Goal: Task Accomplishment & Management: Manage account settings

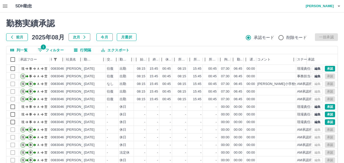
click at [222, 23] on h2 "勤務実績承認" at bounding box center [171, 24] width 331 height 10
click at [53, 46] on div "勤務実績承認 前月 2025年08月 次月 今月 月選択 承認モード 削除モード 一括承認 列一覧 1 フィルター 行間隔 エクスポート 承認フロー 社員番号…" at bounding box center [172, 113] width 344 height 203
click at [58, 48] on button "1 フィルター" at bounding box center [51, 50] width 34 height 8
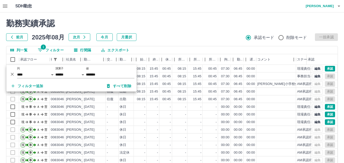
click at [163, 30] on div "勤務実績承認 前月 2025年08月 次月 今月 月選択 承認モード 削除モード 一括承認" at bounding box center [171, 30] width 331 height 22
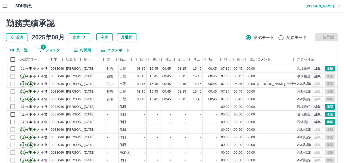
click at [197, 24] on h2 "勤務実績承認" at bounding box center [171, 24] width 331 height 10
click at [216, 24] on h2 "勤務実績承認" at bounding box center [171, 24] width 331 height 10
click at [218, 37] on div "前月 2025年08月 次月 今月 月選択 承認モード 削除モード 一括承認" at bounding box center [171, 37] width 331 height 8
click at [211, 33] on div "前月 2025年08月 次月 今月 月選択 承認モード 削除モード 一括承認" at bounding box center [171, 37] width 331 height 8
click at [182, 25] on h2 "勤務実績承認" at bounding box center [171, 24] width 331 height 10
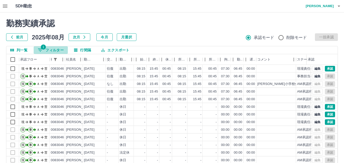
click at [49, 49] on button "1 フィルター" at bounding box center [51, 50] width 34 height 8
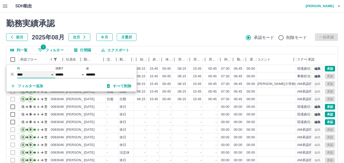
click at [39, 74] on select "**** *** **** *** *** **** ***** *** *** ** ** ** **** **** **** ** ** *** ****…" at bounding box center [36, 74] width 38 height 7
click at [17, 71] on select "**** *** **** *** *** **** ***** *** *** ** ** ** **** **** **** ** ** *** ****…" at bounding box center [36, 74] width 38 height 7
select select "**********"
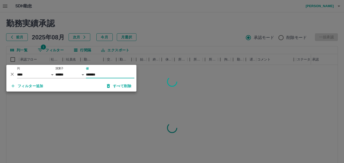
click at [114, 76] on input "*******" at bounding box center [110, 74] width 48 height 7
type input "*"
drag, startPoint x: 159, startPoint y: 28, endPoint x: 164, endPoint y: 25, distance: 4.7
click at [161, 27] on div at bounding box center [172, 81] width 344 height 163
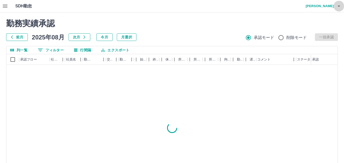
click at [340, 8] on icon "button" at bounding box center [339, 6] width 6 height 6
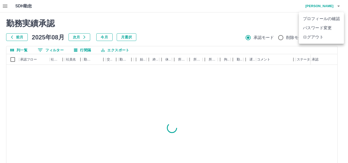
click at [189, 42] on div at bounding box center [174, 81] width 348 height 163
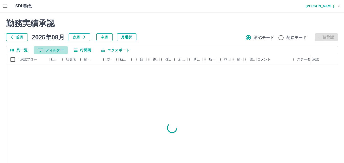
click at [60, 49] on button "0 フィルター" at bounding box center [51, 50] width 34 height 8
select select "**********"
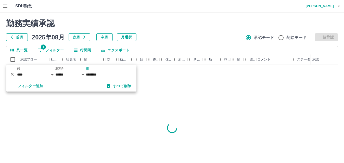
type input "********"
click at [175, 21] on h2 "勤務実績承認" at bounding box center [171, 24] width 331 height 10
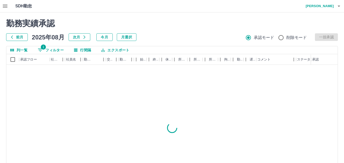
click at [62, 49] on button "1 フィルター" at bounding box center [51, 50] width 34 height 8
select select "**********"
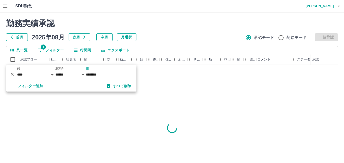
click at [62, 49] on button "1 フィルター" at bounding box center [51, 50] width 34 height 8
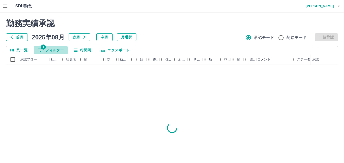
click at [49, 49] on button "1 フィルター" at bounding box center [51, 50] width 34 height 8
select select "**********"
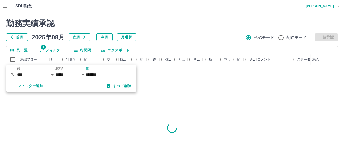
type input "********"
click at [172, 33] on div "勤務実績承認 前月 2025年08月 次月 今月 月選択 承認モード 削除モード 一括承認" at bounding box center [171, 30] width 331 height 22
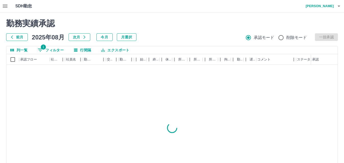
click at [152, 22] on h2 "勤務実績承認" at bounding box center [171, 24] width 331 height 10
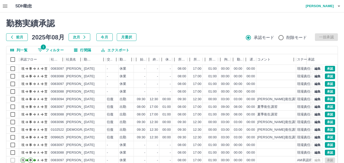
click at [163, 21] on h2 "勤務実績承認" at bounding box center [171, 24] width 331 height 10
click at [198, 29] on div "勤務実績承認 前月 2025年08月 次月 今月 月選択 承認モード 削除モード 一括承認" at bounding box center [171, 30] width 331 height 22
click at [201, 32] on div "勤務実績承認 前月 2025年08月 次月 今月 月選択 承認モード 削除モード 一括承認" at bounding box center [171, 30] width 331 height 22
click at [340, 8] on icon "button" at bounding box center [339, 6] width 6 height 6
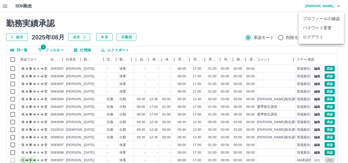
click at [315, 38] on li "ログアウト" at bounding box center [321, 37] width 45 height 9
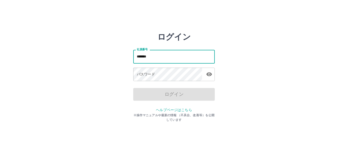
type input "*******"
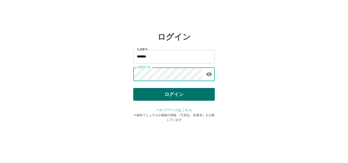
click at [177, 97] on button "ログイン" at bounding box center [174, 94] width 82 height 13
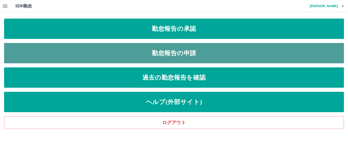
click at [191, 50] on link "勤怠報告の申請" at bounding box center [174, 53] width 340 height 20
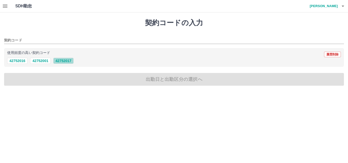
click at [63, 60] on button "42752017" at bounding box center [63, 61] width 20 height 6
type input "********"
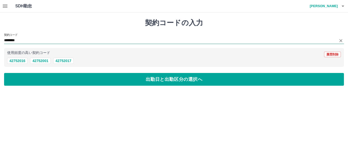
click at [28, 39] on input "********" at bounding box center [170, 40] width 332 height 6
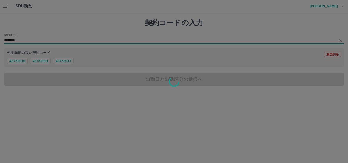
type input "********"
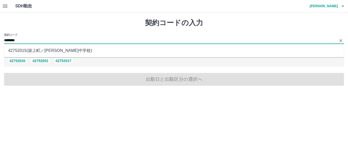
click at [26, 41] on input "********" at bounding box center [170, 40] width 332 height 6
click at [38, 49] on li "42752015 ( 築上町 ／ 築城中学校 )" at bounding box center [174, 50] width 340 height 9
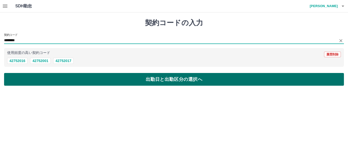
click at [92, 83] on button "出勤日と出勤区分の選択へ" at bounding box center [174, 79] width 340 height 13
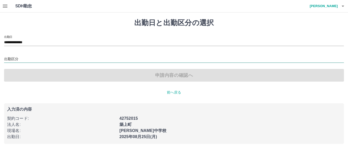
click at [25, 57] on input "出勤区分" at bounding box center [174, 59] width 340 height 6
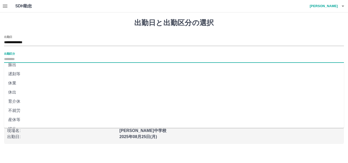
scroll to position [51, 0]
click at [22, 84] on li "休業" at bounding box center [174, 82] width 340 height 9
type input "**"
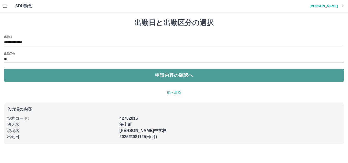
click at [54, 74] on button "申請内容の確認へ" at bounding box center [174, 75] width 340 height 13
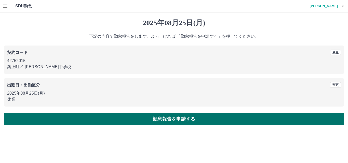
click at [56, 115] on button "勤怠報告を申請する" at bounding box center [174, 119] width 340 height 13
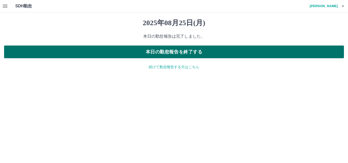
click at [176, 54] on button "本日の勤怠報告を終了する" at bounding box center [174, 52] width 340 height 13
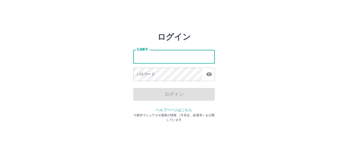
click at [173, 54] on input "社員番号" at bounding box center [174, 57] width 82 height 14
type input "*******"
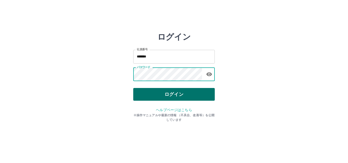
click at [156, 90] on button "ログイン" at bounding box center [174, 94] width 82 height 13
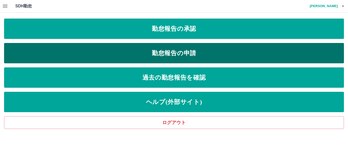
click at [160, 52] on link "勤怠報告の申請" at bounding box center [174, 53] width 340 height 20
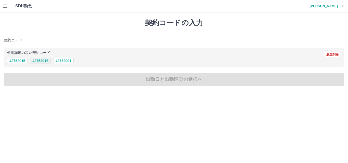
click at [40, 61] on button "42752016" at bounding box center [40, 61] width 20 height 6
type input "********"
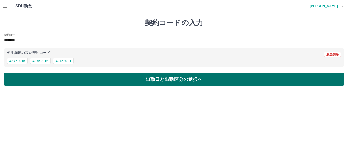
click at [52, 81] on button "出勤日と出勤区分の選択へ" at bounding box center [174, 79] width 340 height 13
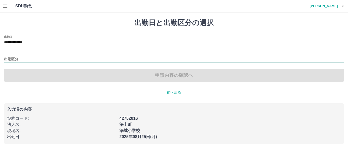
click at [22, 63] on div at bounding box center [174, 59] width 340 height 7
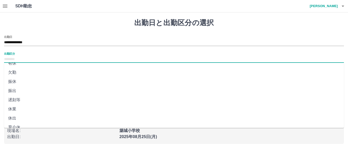
scroll to position [51, 0]
click at [21, 84] on li "休業" at bounding box center [174, 82] width 340 height 9
type input "**"
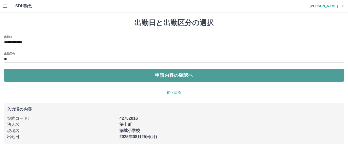
click at [25, 77] on button "申請内容の確認へ" at bounding box center [174, 75] width 340 height 13
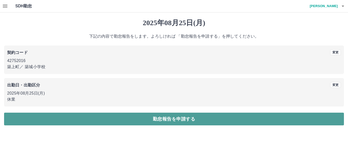
click at [44, 119] on button "勤怠報告を申請する" at bounding box center [174, 119] width 340 height 13
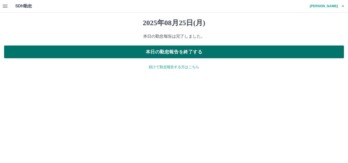
click at [178, 51] on button "本日の勤怠報告を終了する" at bounding box center [174, 52] width 340 height 13
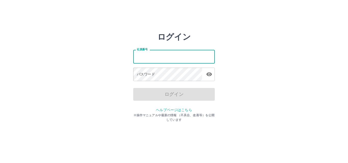
click at [167, 55] on input "社員番号" at bounding box center [174, 57] width 82 height 14
type input "****"
click at [117, 39] on div "ログイン 社員番号 **** 社員番号 パスワード パスワード ログイン ヘルプページはこちら ※操作マニュアルや最新の情報 （不具合、改善等）を公開しています" at bounding box center [174, 73] width 306 height 82
drag, startPoint x: 147, startPoint y: 57, endPoint x: 129, endPoint y: 56, distance: 17.6
click at [129, 57] on div "ログイン 社員番号 **** 社員番号 パスワード パスワード ログイン ヘルプページはこちら ※操作マニュアルや最新の情報 （不具合、改善等）を公開しています" at bounding box center [174, 73] width 306 height 82
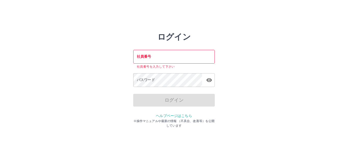
click at [132, 39] on div "ログイン 社員番号 社員番号 社員番号を入力して下さい パスワード パスワード ログイン ヘルプページはこちら ※操作マニュアルや最新の情報 （不具合、改善等…" at bounding box center [174, 73] width 306 height 82
click at [175, 57] on input "社員番号" at bounding box center [174, 57] width 82 height 14
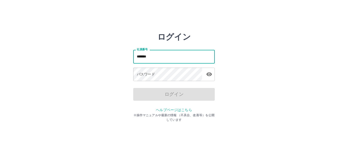
type input "*******"
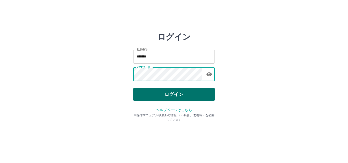
click at [156, 97] on button "ログイン" at bounding box center [174, 94] width 82 height 13
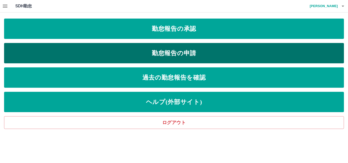
click at [149, 55] on link "勤怠報告の申請" at bounding box center [174, 53] width 340 height 20
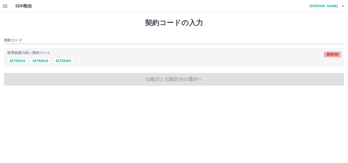
click at [333, 52] on button "履歴削除" at bounding box center [332, 55] width 17 height 6
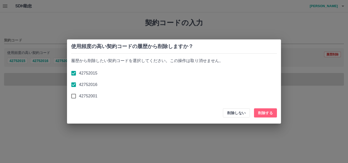
drag, startPoint x: 262, startPoint y: 111, endPoint x: 258, endPoint y: 109, distance: 5.2
click at [263, 111] on button "削除する" at bounding box center [265, 113] width 23 height 9
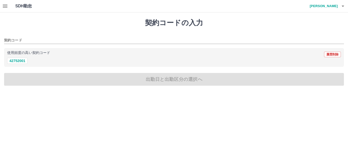
click at [51, 46] on div "契約コード 使用頻度の高い契約コード 履歴削除 42752001" at bounding box center [174, 50] width 340 height 34
click at [50, 42] on input "契約コード" at bounding box center [170, 40] width 332 height 6
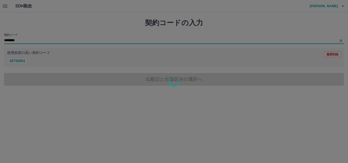
type input "********"
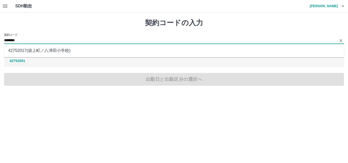
click at [50, 42] on input "********" at bounding box center [170, 40] width 332 height 6
click at [55, 53] on li "42752017 ( 築上町 ／ 八津田小学校 )" at bounding box center [174, 50] width 340 height 9
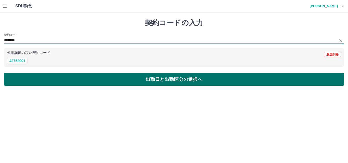
click at [58, 78] on button "出勤日と出勤区分の選択へ" at bounding box center [174, 79] width 340 height 13
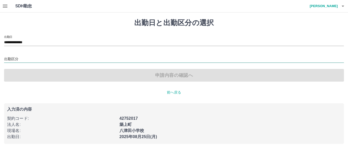
click at [27, 58] on input "出勤区分" at bounding box center [174, 59] width 340 height 6
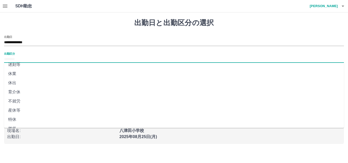
scroll to position [51, 0]
click at [20, 81] on li "休業" at bounding box center [174, 82] width 340 height 9
type input "**"
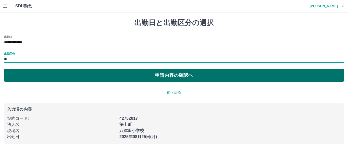
click at [49, 74] on button "申請内容の確認へ" at bounding box center [174, 75] width 340 height 13
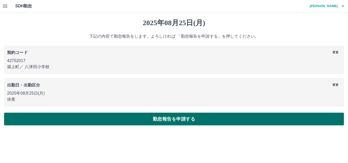
click at [45, 120] on button "勤怠報告を申請する" at bounding box center [174, 119] width 340 height 13
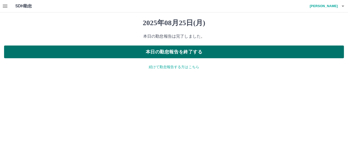
click at [176, 51] on button "本日の勤怠報告を終了する" at bounding box center [174, 52] width 340 height 13
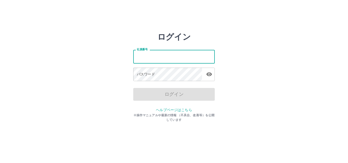
click at [190, 54] on input "社員番号" at bounding box center [174, 57] width 82 height 14
type input "*******"
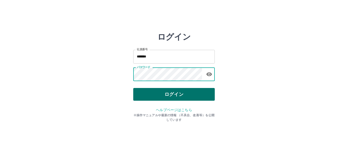
click at [185, 89] on button "ログイン" at bounding box center [174, 94] width 82 height 13
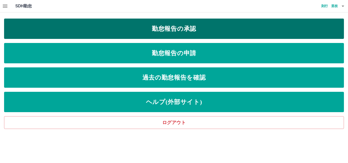
click at [115, 31] on link "勤怠報告の承認" at bounding box center [174, 29] width 340 height 20
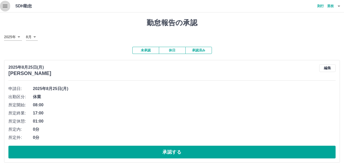
click at [5, 4] on icon "button" at bounding box center [5, 6] width 6 height 6
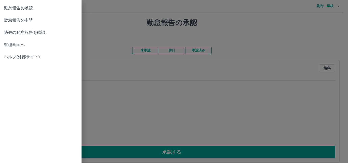
click at [11, 45] on span "管理画面へ" at bounding box center [40, 45] width 73 height 6
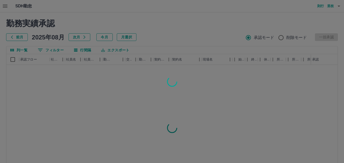
click at [53, 51] on div at bounding box center [172, 81] width 344 height 163
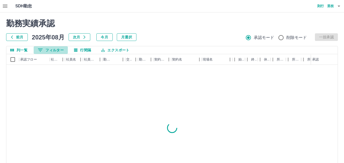
click at [53, 51] on button "0 フィルター" at bounding box center [51, 50] width 34 height 8
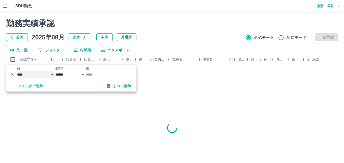
click at [30, 76] on select "**** *** **** *** *** **** ***** *** *** ** ** ** **** **** **** ** ** *** ****…" at bounding box center [36, 74] width 38 height 7
click at [17, 71] on select "**** *** **** *** *** **** ***** *** *** ** ** ** **** **** **** ** ** *** ****…" at bounding box center [36, 74] width 38 height 7
select select "**********"
click at [98, 73] on input "値" at bounding box center [110, 74] width 48 height 7
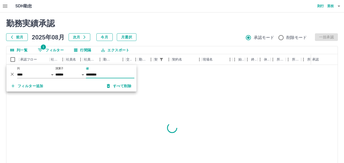
type input "********"
click at [181, 20] on h2 "勤務実績承認" at bounding box center [171, 24] width 331 height 10
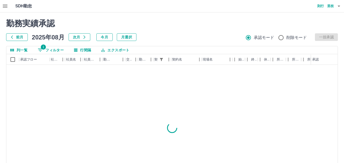
click at [183, 26] on h2 "勤務実績承認" at bounding box center [171, 24] width 331 height 10
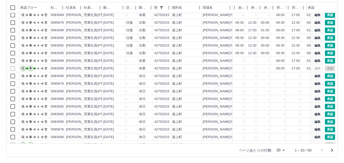
scroll to position [26, 0]
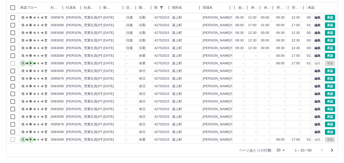
click at [283, 149] on body "SDH勤怠 則行　里枝 勤務実績承認 前月 2025年08月 次月 今月 月選択 承認モード 削除モード 一括承認 列一覧 1 フィルター 行間隔 エクスポー…" at bounding box center [172, 55] width 344 height 215
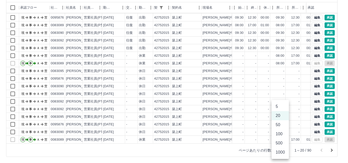
click at [281, 140] on li "500" at bounding box center [280, 143] width 17 height 9
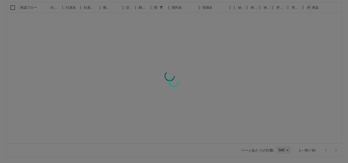
type input "***"
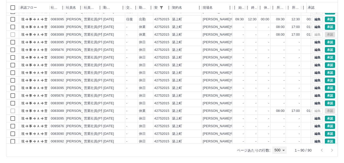
scroll to position [102, 0]
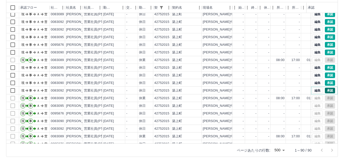
click at [325, 91] on button "承認" at bounding box center [330, 91] width 10 height 6
click at [325, 83] on button "承認" at bounding box center [330, 83] width 10 height 6
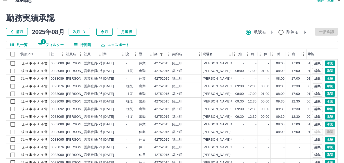
scroll to position [0, 0]
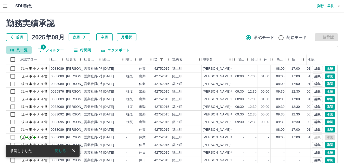
click at [26, 51] on button "列一覧" at bounding box center [18, 50] width 25 height 8
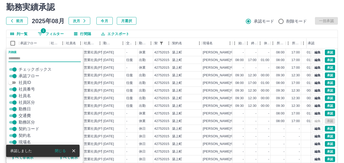
click at [26, 103] on span "社員区分" at bounding box center [27, 103] width 17 height 6
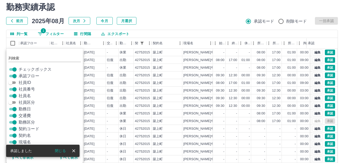
click at [25, 128] on span "契約コード" at bounding box center [29, 129] width 21 height 6
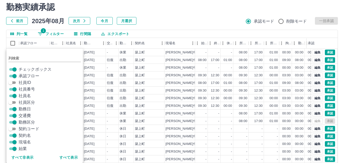
click at [24, 135] on span "契約名" at bounding box center [25, 136] width 12 height 6
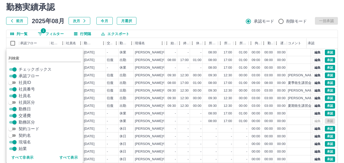
click at [23, 140] on span "現場名" at bounding box center [25, 142] width 12 height 6
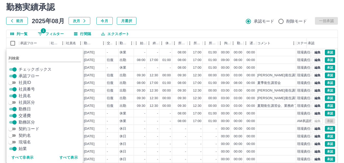
click at [151, 13] on div "勤務実績承認 前月 2025年08月 次月 今月 月選択 承認モード 削除モード 一括承認" at bounding box center [171, 13] width 331 height 22
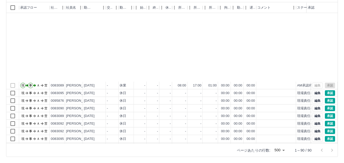
scroll to position [102, 0]
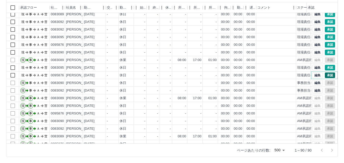
drag, startPoint x: 327, startPoint y: 76, endPoint x: 330, endPoint y: 76, distance: 2.6
click at [327, 76] on button "承認" at bounding box center [330, 76] width 10 height 6
click at [325, 69] on button "承認" at bounding box center [330, 68] width 10 height 6
click at [325, 52] on button "承認" at bounding box center [330, 53] width 10 height 6
click at [325, 46] on button "承認" at bounding box center [330, 45] width 10 height 6
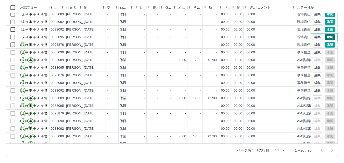
click at [325, 38] on button "承認" at bounding box center [330, 37] width 10 height 6
click at [330, 30] on button "承認" at bounding box center [330, 30] width 10 height 6
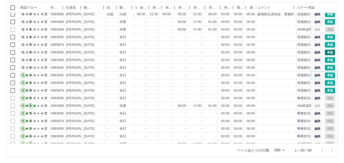
scroll to position [51, 0]
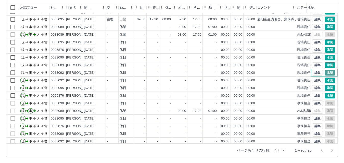
click at [325, 72] on button "承認" at bounding box center [330, 73] width 10 height 6
click at [325, 68] on button "承認" at bounding box center [330, 65] width 10 height 6
click at [325, 57] on button "承認" at bounding box center [330, 58] width 10 height 6
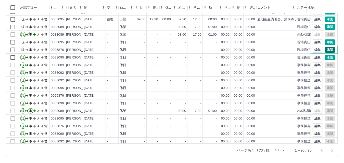
click at [325, 50] on button "承認" at bounding box center [330, 50] width 10 height 6
click at [327, 44] on button "承認" at bounding box center [330, 42] width 10 height 6
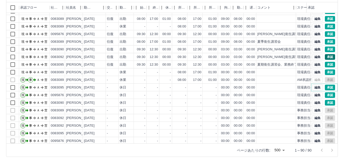
scroll to position [0, 0]
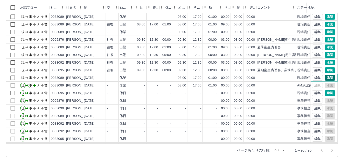
click at [327, 78] on button "承認" at bounding box center [330, 78] width 10 height 6
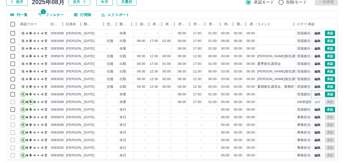
scroll to position [26, 0]
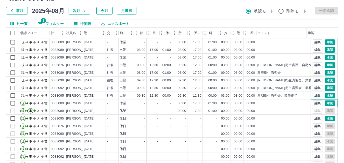
drag, startPoint x: 297, startPoint y: 35, endPoint x: 312, endPoint y: 35, distance: 15.1
click at [312, 35] on div "承認フロー 社員番号 社員名 勤務日 交通費 勤務区分 始業 終業 休憩 所定開始 所定終業 所定休憩 拘束 勤務 遅刻等 コメント ステータス 承認" at bounding box center [171, 33] width 331 height 11
click at [315, 65] on button "編集" at bounding box center [317, 65] width 11 height 6
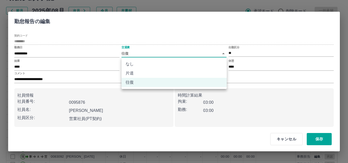
click at [140, 55] on body "SDH勤怠 則行　里枝 勤務実績承認 前月 2025年08月 次月 今月 月選択 承認モード 削除モード 一括承認 列一覧 1 フィルター 行間隔 エクスポー…" at bounding box center [174, 81] width 348 height 215
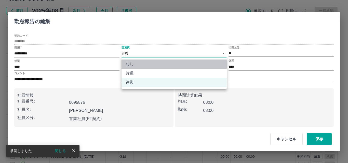
click at [140, 66] on li "なし" at bounding box center [174, 64] width 105 height 9
type input "****"
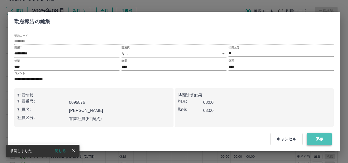
click at [320, 139] on button "保存" at bounding box center [319, 139] width 25 height 12
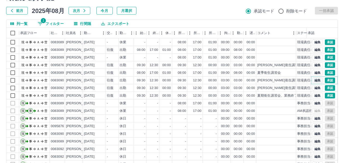
click at [314, 82] on button "編集" at bounding box center [317, 81] width 11 height 6
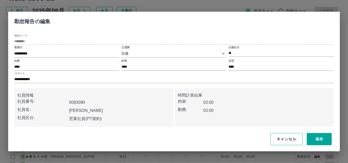
click at [287, 140] on button "キャンセル" at bounding box center [286, 139] width 32 height 12
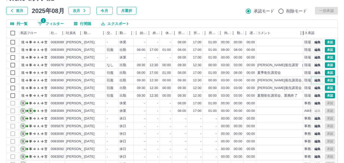
drag, startPoint x: 295, startPoint y: 36, endPoint x: 304, endPoint y: 36, distance: 8.7
click at [304, 36] on div "コメント" at bounding box center [303, 33] width 6 height 11
click at [313, 67] on button "編集" at bounding box center [317, 65] width 11 height 6
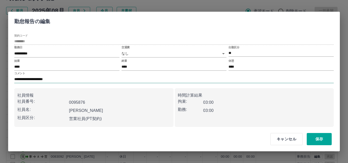
click at [38, 79] on input "**********" at bounding box center [174, 79] width 320 height 7
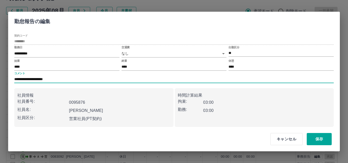
click at [35, 79] on input "**********" at bounding box center [174, 79] width 320 height 7
type input "**********"
drag, startPoint x: 315, startPoint y: 138, endPoint x: 312, endPoint y: 137, distance: 2.9
click at [315, 138] on button "保存" at bounding box center [319, 139] width 25 height 12
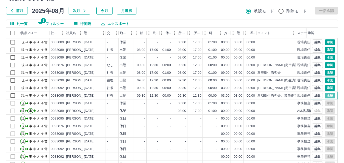
drag, startPoint x: 326, startPoint y: 96, endPoint x: 322, endPoint y: 91, distance: 6.5
click at [326, 96] on button "承認" at bounding box center [330, 96] width 10 height 6
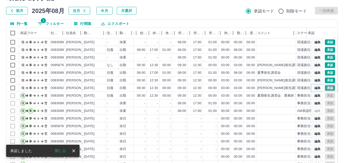
click at [325, 88] on button "承認" at bounding box center [330, 88] width 10 height 6
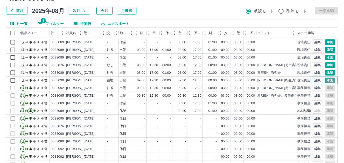
click at [325, 80] on button "承認" at bounding box center [330, 81] width 10 height 6
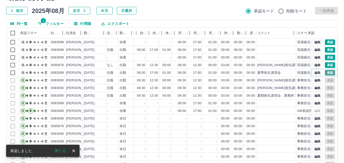
click at [325, 74] on button "承認" at bounding box center [330, 73] width 10 height 6
click at [313, 65] on button "編集" at bounding box center [317, 65] width 11 height 6
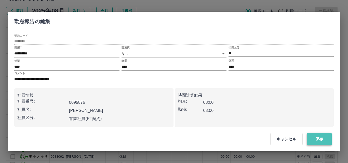
click at [318, 140] on button "保存" at bounding box center [319, 139] width 25 height 12
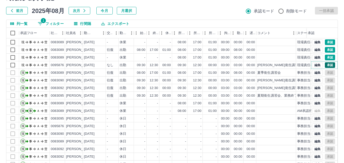
click at [326, 65] on button "承認" at bounding box center [330, 65] width 10 height 6
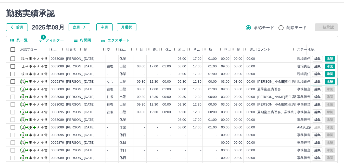
scroll to position [1, 0]
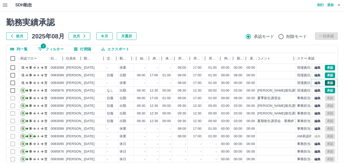
click at [327, 83] on button "承認" at bounding box center [330, 83] width 10 height 6
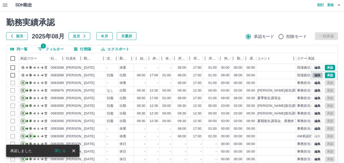
click at [312, 76] on button "編集" at bounding box center [317, 76] width 11 height 6
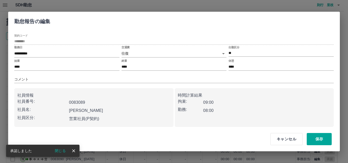
drag, startPoint x: 65, startPoint y: 79, endPoint x: 66, endPoint y: 83, distance: 4.3
click at [65, 79] on input "コメント" at bounding box center [174, 79] width 320 height 7
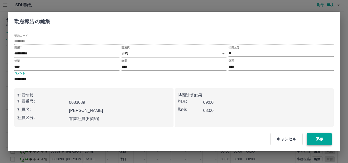
type input "*********"
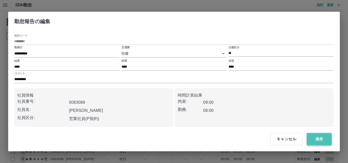
click at [320, 137] on button "保存" at bounding box center [319, 139] width 25 height 12
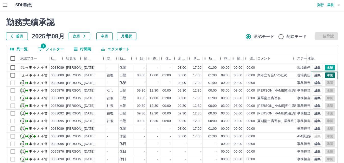
click at [328, 75] on button "承認" at bounding box center [330, 76] width 10 height 6
click at [59, 46] on button "1 フィルター" at bounding box center [51, 49] width 34 height 8
select select "**********"
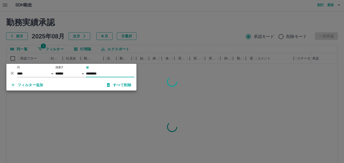
type input "********"
click at [157, 21] on div at bounding box center [172, 81] width 344 height 163
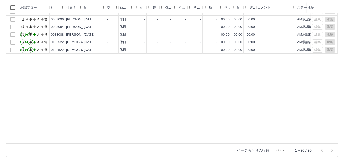
scroll to position [229, 0]
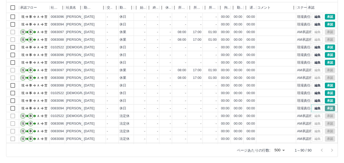
click at [326, 109] on button "承認" at bounding box center [330, 109] width 10 height 6
click at [325, 101] on button "承認" at bounding box center [330, 101] width 10 height 6
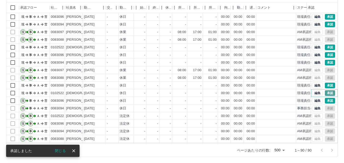
click at [326, 94] on button "承認" at bounding box center [330, 93] width 10 height 6
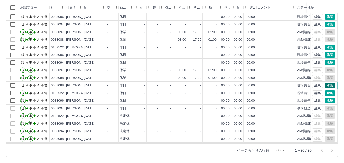
click at [326, 83] on button "承認" at bounding box center [330, 86] width 10 height 6
click at [325, 62] on button "承認" at bounding box center [330, 63] width 10 height 6
click at [325, 58] on div "編集 承認" at bounding box center [324, 55] width 26 height 8
click at [328, 55] on button "承認" at bounding box center [330, 55] width 10 height 6
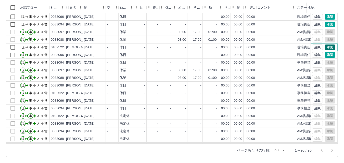
click at [327, 48] on button "承認" at bounding box center [330, 48] width 10 height 6
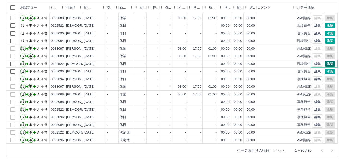
scroll to position [204, 0]
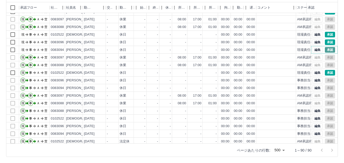
click at [325, 50] on button "承認" at bounding box center [330, 50] width 10 height 6
click at [326, 42] on button "承認" at bounding box center [330, 42] width 10 height 6
click at [326, 34] on button "承認" at bounding box center [330, 35] width 10 height 6
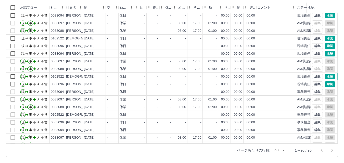
scroll to position [153, 0]
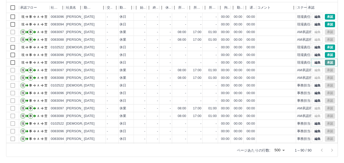
click at [325, 62] on button "承認" at bounding box center [330, 63] width 10 height 6
click at [324, 52] on div "編集 承認" at bounding box center [323, 55] width 23 height 6
click at [325, 53] on button "承認" at bounding box center [330, 55] width 10 height 6
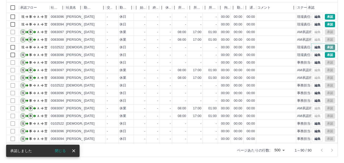
click at [325, 48] on button "承認" at bounding box center [330, 48] width 10 height 6
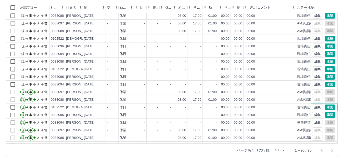
scroll to position [76, 0]
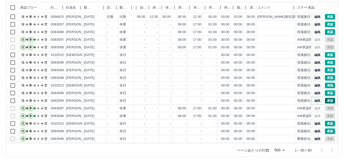
click at [325, 101] on button "承認" at bounding box center [330, 101] width 10 height 6
click at [325, 92] on button "承認" at bounding box center [330, 93] width 10 height 6
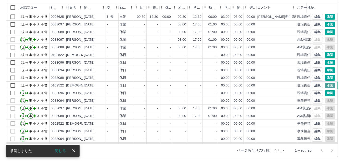
click at [325, 86] on button "承認" at bounding box center [330, 86] width 10 height 6
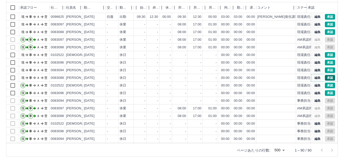
click at [325, 78] on button "承認" at bounding box center [330, 78] width 10 height 6
click at [325, 70] on button "承認" at bounding box center [330, 71] width 10 height 6
click at [325, 63] on button "承認" at bounding box center [330, 63] width 10 height 6
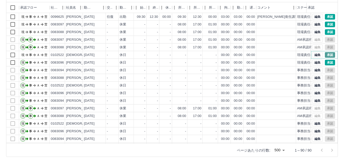
click at [325, 57] on button "承認" at bounding box center [330, 55] width 10 height 6
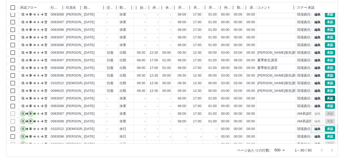
scroll to position [0, 0]
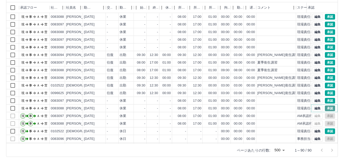
drag, startPoint x: 325, startPoint y: 109, endPoint x: 330, endPoint y: 105, distance: 6.4
click at [326, 108] on button "承認" at bounding box center [330, 109] width 10 height 6
click at [325, 98] on button "承認" at bounding box center [330, 101] width 10 height 6
click at [327, 95] on button "承認" at bounding box center [330, 93] width 10 height 6
click at [325, 85] on button "承認" at bounding box center [330, 86] width 10 height 6
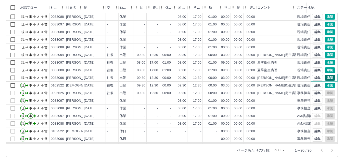
click at [325, 78] on button "承認" at bounding box center [330, 78] width 10 height 6
click at [326, 70] on button "承認" at bounding box center [330, 71] width 10 height 6
click at [325, 64] on button "承認" at bounding box center [330, 63] width 10 height 6
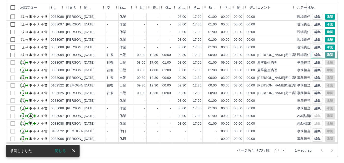
click at [325, 55] on button "承認" at bounding box center [330, 55] width 10 height 6
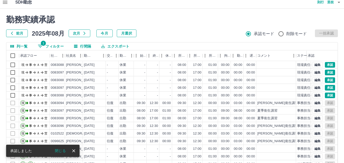
scroll to position [1, 0]
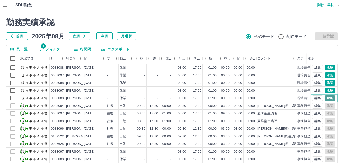
click at [325, 98] on button "承認" at bounding box center [330, 99] width 10 height 6
drag, startPoint x: 324, startPoint y: 90, endPoint x: 312, endPoint y: 106, distance: 19.7
click at [325, 91] on button "承認" at bounding box center [330, 91] width 10 height 6
click at [326, 84] on button "承認" at bounding box center [330, 83] width 10 height 6
click at [325, 76] on button "承認" at bounding box center [330, 76] width 10 height 6
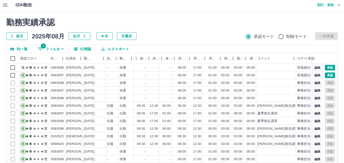
click at [60, 48] on button "1 フィルター" at bounding box center [51, 49] width 34 height 8
select select "**********"
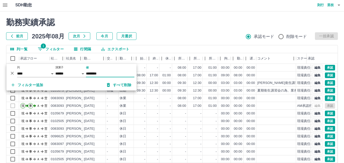
type input "********"
click at [183, 23] on h2 "勤務実績承認" at bounding box center [171, 23] width 331 height 10
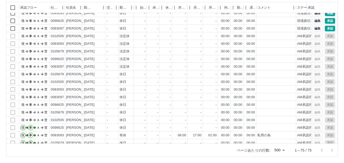
scroll to position [204, 0]
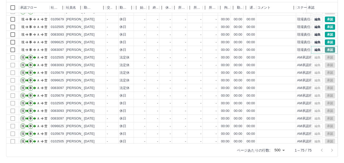
click at [325, 50] on button "承認" at bounding box center [330, 50] width 10 height 6
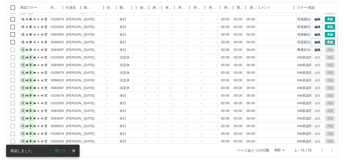
click at [325, 44] on button "承認" at bounding box center [330, 42] width 10 height 6
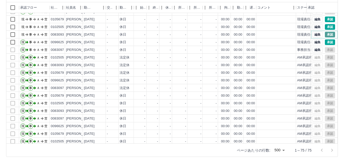
click at [325, 35] on button "承認" at bounding box center [330, 35] width 10 height 6
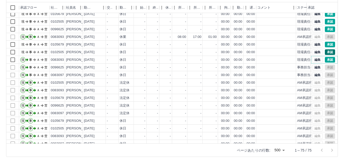
scroll to position [178, 0]
drag, startPoint x: 325, startPoint y: 54, endPoint x: 325, endPoint y: 57, distance: 2.6
click at [325, 57] on div "編集 承認 編集 承認 編集 承認 編集 承認 編集 承認 編集 承認 編集 承認 編集 承認 編集 承認 編集 承認 編集 承認 編集 承認 編集 承認 編…" at bounding box center [324, 79] width 26 height 168
click at [326, 53] on button "承認" at bounding box center [330, 53] width 10 height 6
click at [327, 46] on button "承認" at bounding box center [330, 45] width 10 height 6
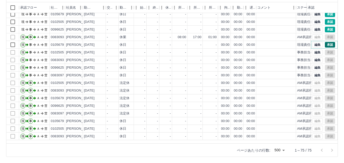
scroll to position [153, 0]
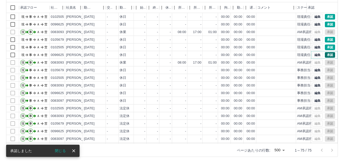
click at [325, 53] on button "承認" at bounding box center [330, 55] width 10 height 6
click at [325, 47] on button "承認" at bounding box center [330, 48] width 10 height 6
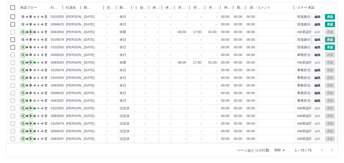
click at [325, 41] on button "承認" at bounding box center [330, 40] width 10 height 6
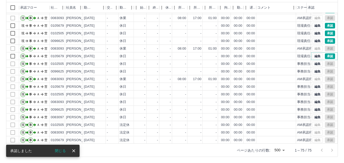
scroll to position [127, 0]
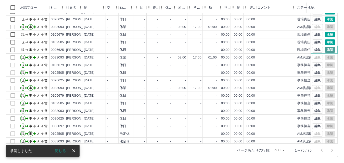
click at [327, 49] on button "承認" at bounding box center [330, 50] width 10 height 6
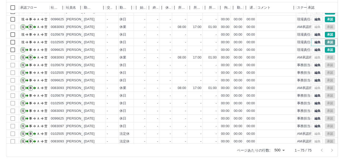
click at [327, 44] on button "承認" at bounding box center [330, 42] width 10 height 6
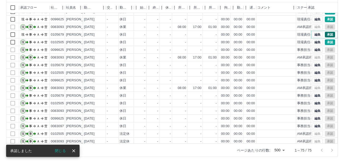
click at [325, 35] on button "承認" at bounding box center [330, 35] width 10 height 6
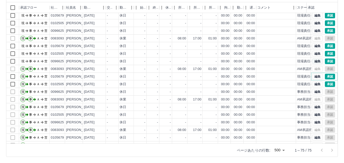
scroll to position [76, 0]
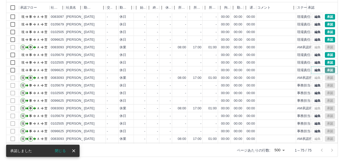
click at [325, 70] on button "承認" at bounding box center [330, 71] width 10 height 6
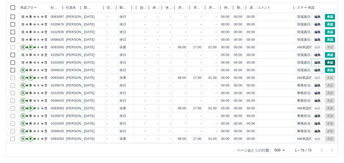
click at [326, 62] on button "承認" at bounding box center [330, 63] width 10 height 6
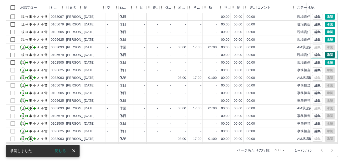
click at [325, 57] on button "承認" at bounding box center [330, 55] width 10 height 6
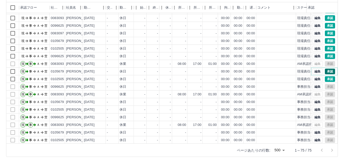
scroll to position [51, 0]
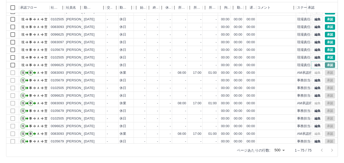
click at [325, 65] on button "承認" at bounding box center [330, 65] width 10 height 6
click at [326, 60] on button "承認" at bounding box center [330, 58] width 10 height 6
click at [325, 52] on button "承認" at bounding box center [330, 50] width 10 height 6
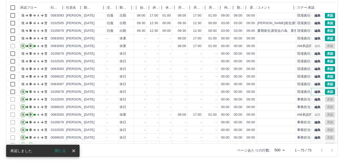
scroll to position [0, 0]
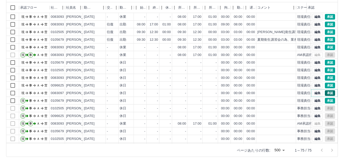
click at [325, 94] on button "承認" at bounding box center [330, 93] width 10 height 6
click at [325, 88] on button "承認" at bounding box center [330, 86] width 10 height 6
click at [326, 79] on button "承認" at bounding box center [330, 78] width 10 height 6
click at [325, 71] on button "承認" at bounding box center [330, 71] width 10 height 6
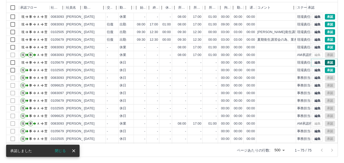
click at [325, 63] on button "承認" at bounding box center [330, 63] width 10 height 6
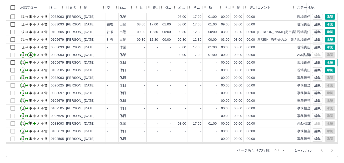
scroll to position [26, 0]
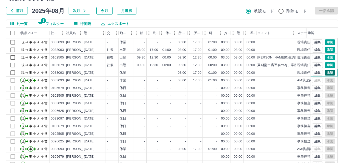
click at [325, 72] on button "承認" at bounding box center [330, 73] width 10 height 6
click at [315, 50] on button "編集" at bounding box center [317, 50] width 11 height 6
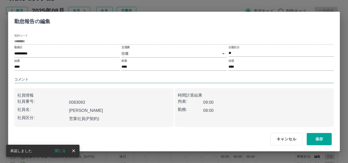
click at [77, 78] on input "コメント" at bounding box center [174, 79] width 320 height 7
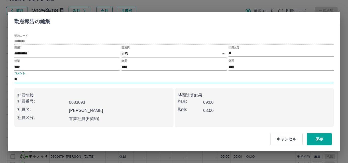
type input "*"
type input "*******"
drag, startPoint x: 311, startPoint y: 137, endPoint x: 299, endPoint y: 135, distance: 11.6
click at [311, 137] on button "保存" at bounding box center [319, 139] width 25 height 12
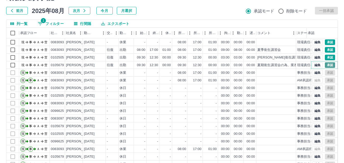
click at [326, 65] on button "承認" at bounding box center [330, 65] width 10 height 6
click at [326, 58] on button "承認" at bounding box center [330, 58] width 10 height 6
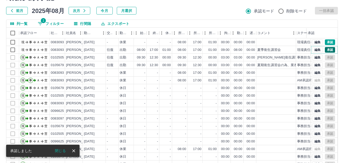
click at [327, 50] on button "承認" at bounding box center [330, 50] width 10 height 6
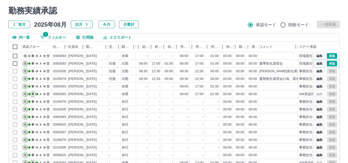
scroll to position [0, 0]
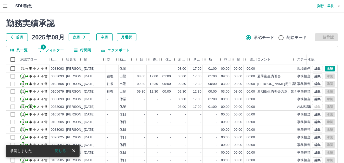
click at [337, 7] on icon "button" at bounding box center [339, 6] width 6 height 6
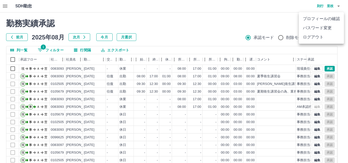
click at [322, 37] on li "ログアウト" at bounding box center [321, 37] width 45 height 9
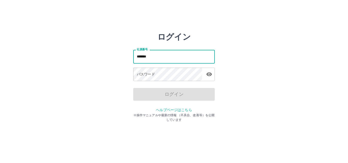
type input "*******"
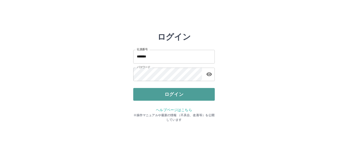
click at [152, 96] on button "ログイン" at bounding box center [174, 94] width 82 height 13
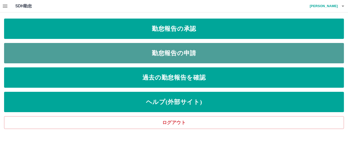
click at [172, 54] on link "勤怠報告の申請" at bounding box center [174, 53] width 340 height 20
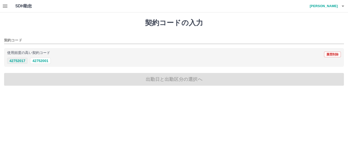
click at [16, 62] on button "42752017" at bounding box center [17, 61] width 20 height 6
type input "********"
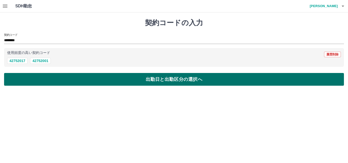
click at [31, 79] on button "出勤日と出勤区分の選択へ" at bounding box center [174, 79] width 340 height 13
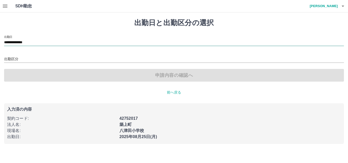
click at [38, 41] on input "**********" at bounding box center [174, 42] width 340 height 6
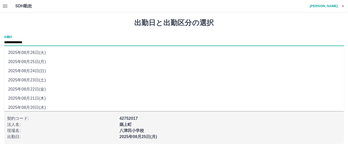
click at [40, 97] on li "2025年08月21日(木)" at bounding box center [174, 98] width 340 height 9
type input "**********"
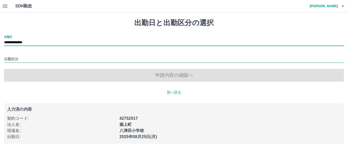
click at [22, 61] on input "出勤区分" at bounding box center [174, 59] width 340 height 6
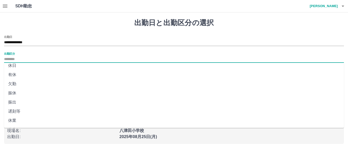
scroll to position [25, 0]
drag, startPoint x: 16, startPoint y: 107, endPoint x: 19, endPoint y: 106, distance: 2.7
click at [16, 107] on li "休業" at bounding box center [174, 108] width 340 height 9
type input "**"
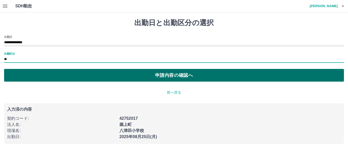
click at [49, 77] on button "申請内容の確認へ" at bounding box center [174, 75] width 340 height 13
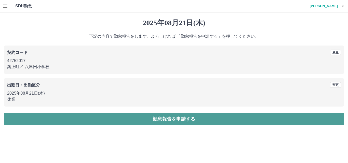
click at [28, 123] on button "勤怠報告を申請する" at bounding box center [174, 119] width 340 height 13
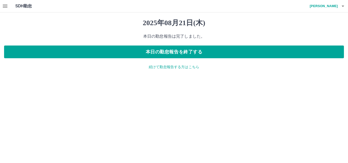
click at [159, 70] on div "2025年08月21日(木) 本日の勤怠報告は完了しました。 本日の勤怠報告を終了する 続けて勤怠報告する方はこちら" at bounding box center [174, 43] width 348 height 63
click at [159, 67] on p "続けて勤怠報告する方はこちら" at bounding box center [174, 66] width 340 height 5
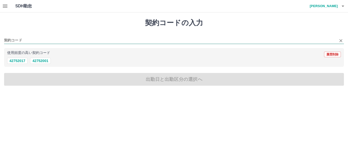
click at [23, 42] on input "契約コード" at bounding box center [170, 40] width 332 height 6
click at [23, 61] on button "42752017" at bounding box center [17, 61] width 20 height 6
type input "********"
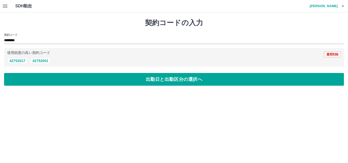
click at [22, 72] on div "契約コードの入力 契約コード ******** 使用頻度の高い契約コード 履歴削除 42752017 42752001 出勤日と出勤区分の選択へ" at bounding box center [174, 51] width 348 height 79
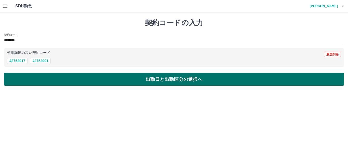
click at [27, 81] on button "出勤日と出勤区分の選択へ" at bounding box center [174, 79] width 340 height 13
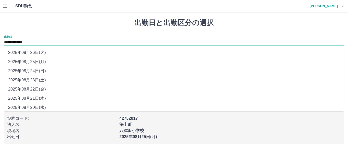
click at [36, 43] on input "**********" at bounding box center [174, 42] width 340 height 6
click at [39, 88] on li "2025年08月22日(金)" at bounding box center [174, 89] width 340 height 9
type input "**********"
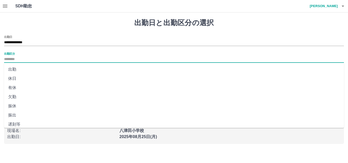
click at [25, 59] on input "出勤区分" at bounding box center [174, 59] width 340 height 6
click at [16, 107] on li "休業" at bounding box center [174, 108] width 340 height 9
type input "**"
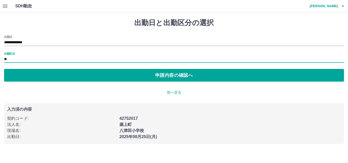
click at [20, 82] on div "**********" at bounding box center [174, 81] width 348 height 138
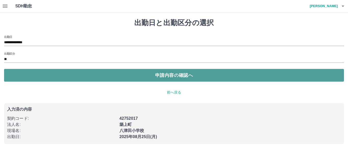
click at [24, 78] on button "申請内容の確認へ" at bounding box center [174, 75] width 340 height 13
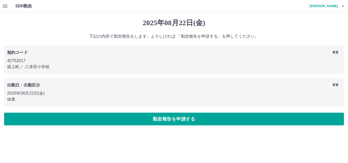
click at [160, 119] on button "勤怠報告を申請する" at bounding box center [174, 119] width 340 height 13
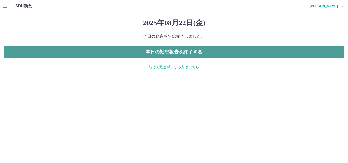
click at [192, 52] on button "本日の勤怠報告を終了する" at bounding box center [174, 52] width 340 height 13
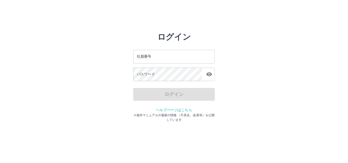
click at [172, 57] on input "社員番号" at bounding box center [174, 57] width 82 height 14
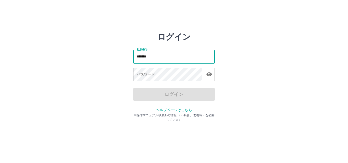
type input "*******"
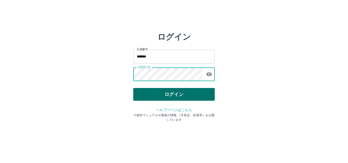
click at [175, 94] on button "ログイン" at bounding box center [174, 94] width 82 height 13
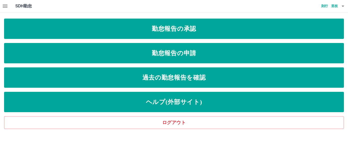
click at [2, 9] on button "button" at bounding box center [5, 6] width 10 height 12
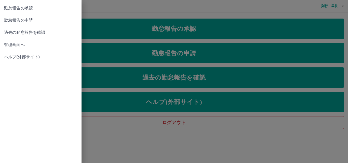
click at [16, 44] on span "管理画面へ" at bounding box center [40, 45] width 73 height 6
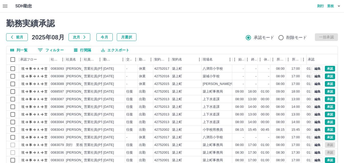
click at [53, 50] on div at bounding box center [172, 81] width 344 height 163
click at [53, 50] on button "0 フィルター" at bounding box center [51, 50] width 34 height 8
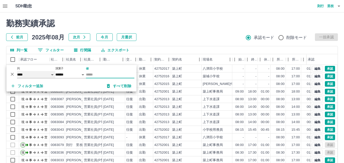
click at [34, 74] on select "**** *** **** *** *** **** ***** *** *** ** ** ** **** **** **** ** ** *** ****…" at bounding box center [36, 74] width 38 height 7
click at [17, 71] on select "**** *** **** *** *** **** ***** *** *** ** ** ** **** **** **** ** ** *** ****…" at bounding box center [36, 74] width 38 height 7
select select "**********"
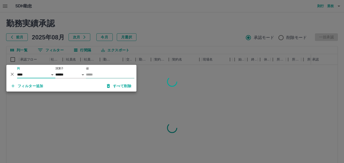
click at [98, 74] on input "値" at bounding box center [110, 74] width 48 height 7
type input "********"
click at [176, 31] on div at bounding box center [172, 81] width 344 height 163
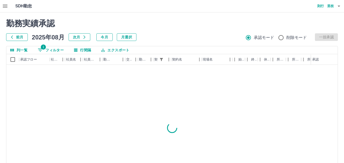
click at [25, 50] on button "列一覧" at bounding box center [18, 50] width 25 height 8
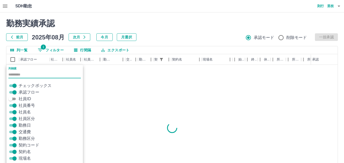
scroll to position [16, 0]
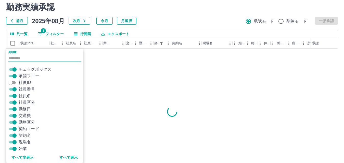
click at [31, 103] on span "社員区分" at bounding box center [27, 103] width 17 height 6
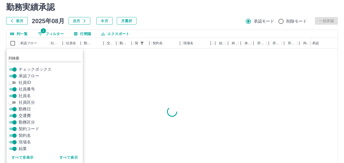
click at [32, 129] on span "契約コード" at bounding box center [29, 129] width 21 height 6
click at [25, 140] on span "現場名" at bounding box center [25, 142] width 12 height 6
drag, startPoint x: 25, startPoint y: 135, endPoint x: 53, endPoint y: 129, distance: 28.6
click at [25, 135] on span "契約名" at bounding box center [25, 136] width 12 height 6
click at [156, 24] on div "前月 2025年08月 次月 今月 月選択 承認モード 削除モード 一括承認" at bounding box center [171, 21] width 331 height 8
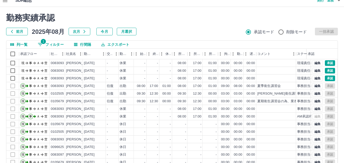
scroll to position [0, 0]
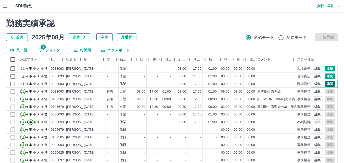
click at [325, 84] on button "承認" at bounding box center [330, 84] width 10 height 6
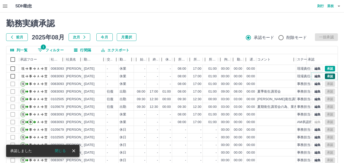
click at [325, 76] on button "承認" at bounding box center [330, 77] width 10 height 6
click at [48, 45] on div "勤務実績承認 前月 [DATE] 次月 今月 月選択 承認モード 削除モード 一括承認 列一覧 1 フィルター 行間隔 エクスポート 承認フロー 社員番号 社…" at bounding box center [172, 113] width 344 height 203
click at [48, 48] on button "1 フィルター" at bounding box center [51, 50] width 34 height 8
select select "**********"
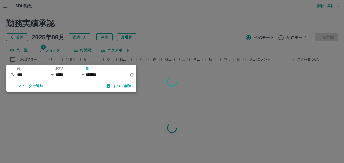
type input "********"
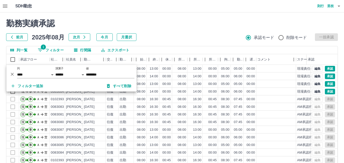
click at [149, 31] on div "勤務実績承認 前月 2025年08月 次月 今月 月選択 承認モード 削除モード 一括承認" at bounding box center [171, 30] width 331 height 22
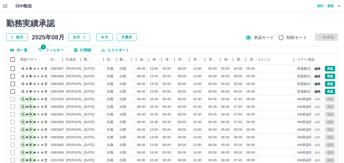
click at [187, 34] on div "前月 2025年08月 次月 今月 月選択 承認モード 削除モード 一括承認" at bounding box center [171, 37] width 331 height 8
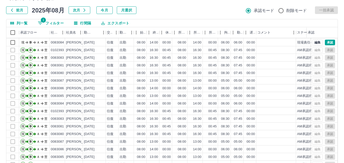
scroll to position [52, 0]
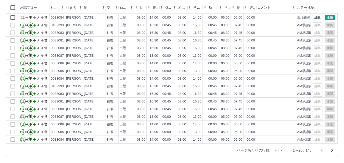
click at [281, 149] on body "SDH勤怠 [PERSON_NAME] 勤務実績承認 前月 [DATE] 次月 今月 月選択 承認モード 削除モード 一括承認 列一覧 1 フィルター 行間隔…" at bounding box center [172, 55] width 344 height 215
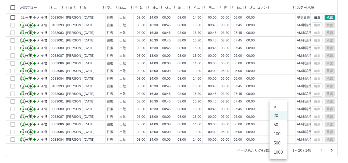
click at [278, 142] on li "500" at bounding box center [278, 143] width 17 height 9
type input "***"
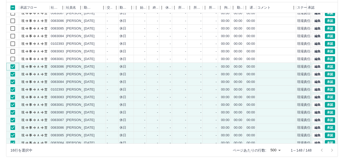
scroll to position [0, 0]
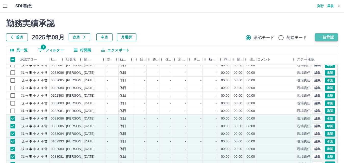
click at [326, 37] on button "一括承認" at bounding box center [326, 37] width 23 height 8
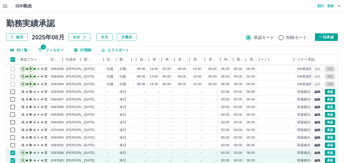
scroll to position [139, 0]
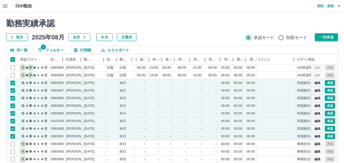
click at [323, 41] on button "一括承認" at bounding box center [326, 37] width 23 height 8
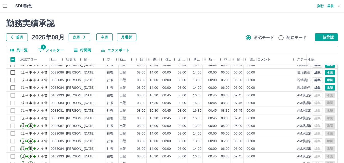
scroll to position [0, 0]
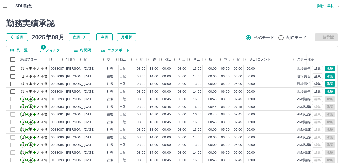
drag, startPoint x: 217, startPoint y: 29, endPoint x: 216, endPoint y: 32, distance: 2.7
click at [216, 30] on div "勤務実績承認 前月 2025年08月 次月 今月 月選択 承認モード 削除モード 一括承認" at bounding box center [171, 30] width 331 height 22
click at [157, 37] on div "前月 2025年08月 次月 今月 月選択 承認モード 削除モード 一括承認" at bounding box center [171, 37] width 331 height 8
